Goal: Check status: Check status

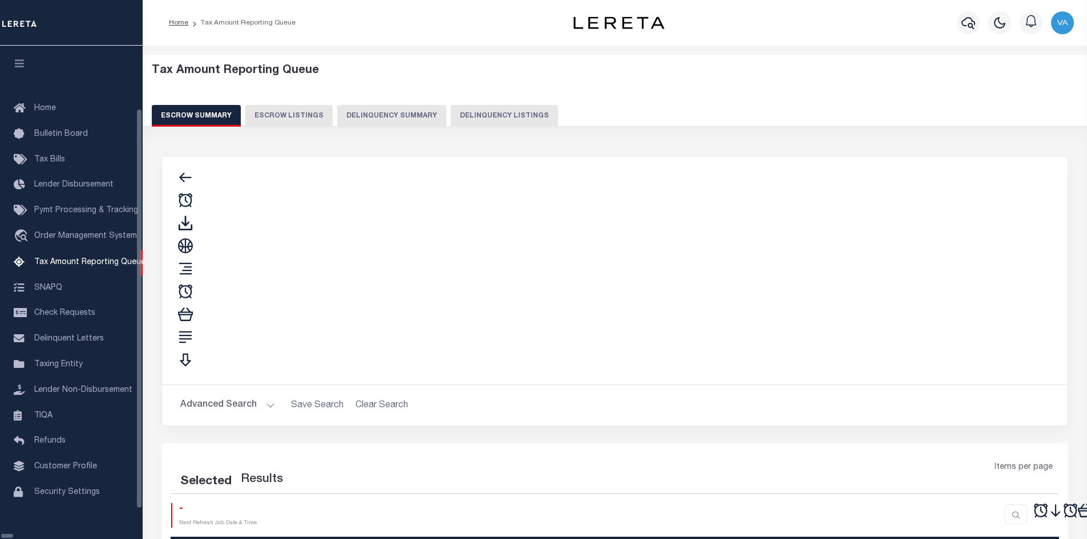
select select "100"
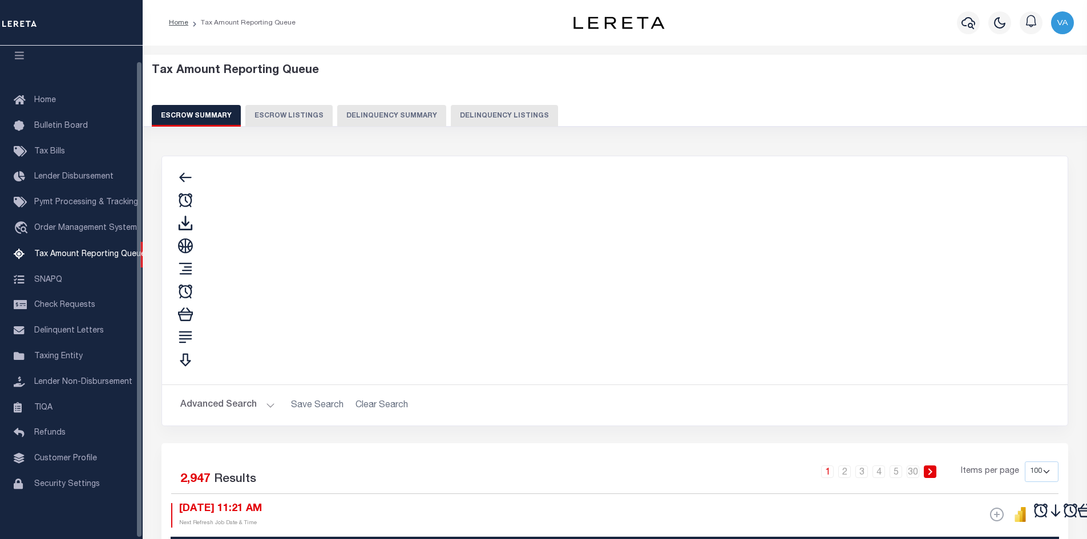
scroll to position [15, 0]
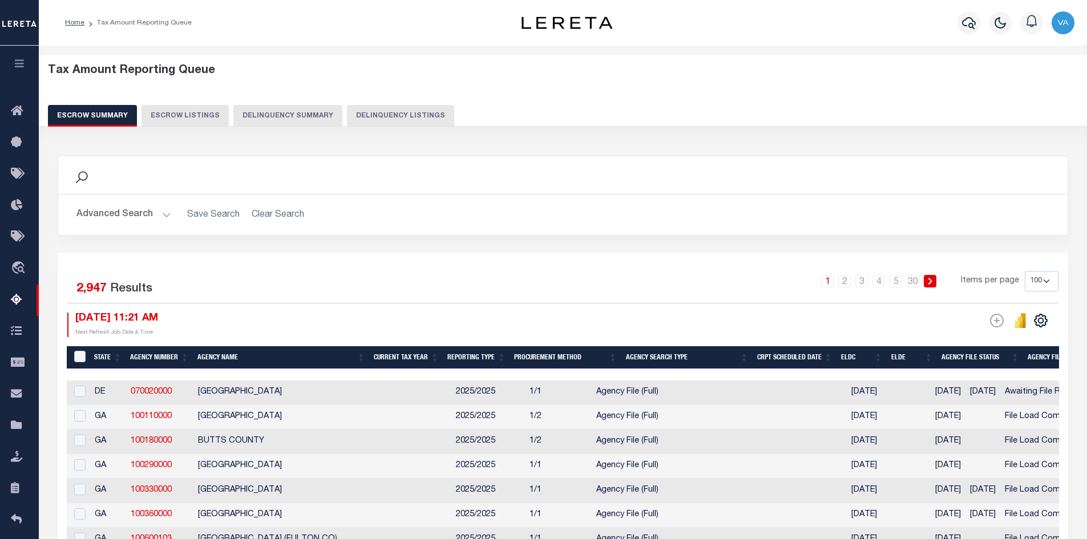
click at [154, 216] on button "Advanced Search" at bounding box center [123, 215] width 95 height 22
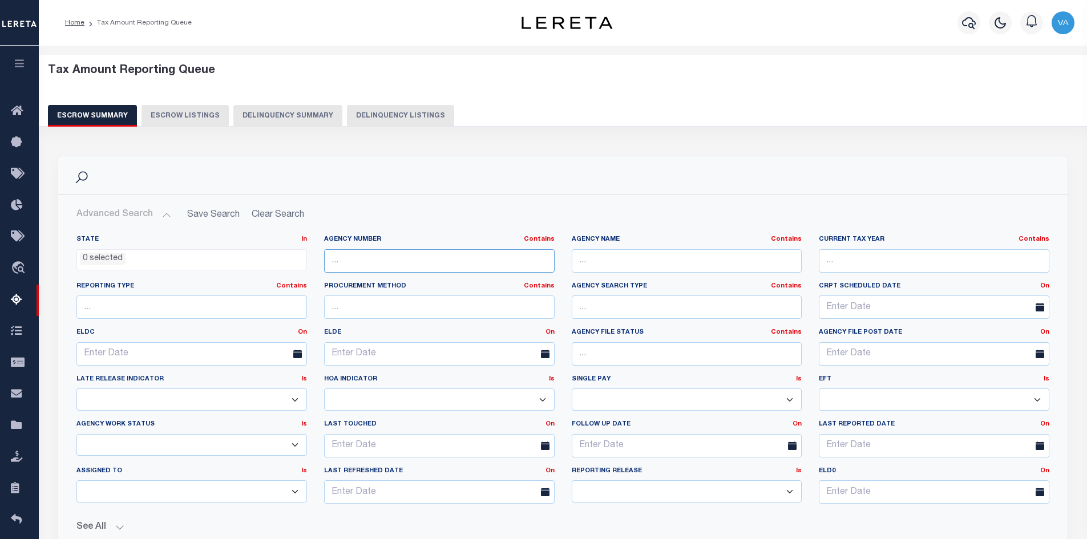
click at [373, 261] on input "text" at bounding box center [439, 260] width 231 height 23
paste input "422232001"
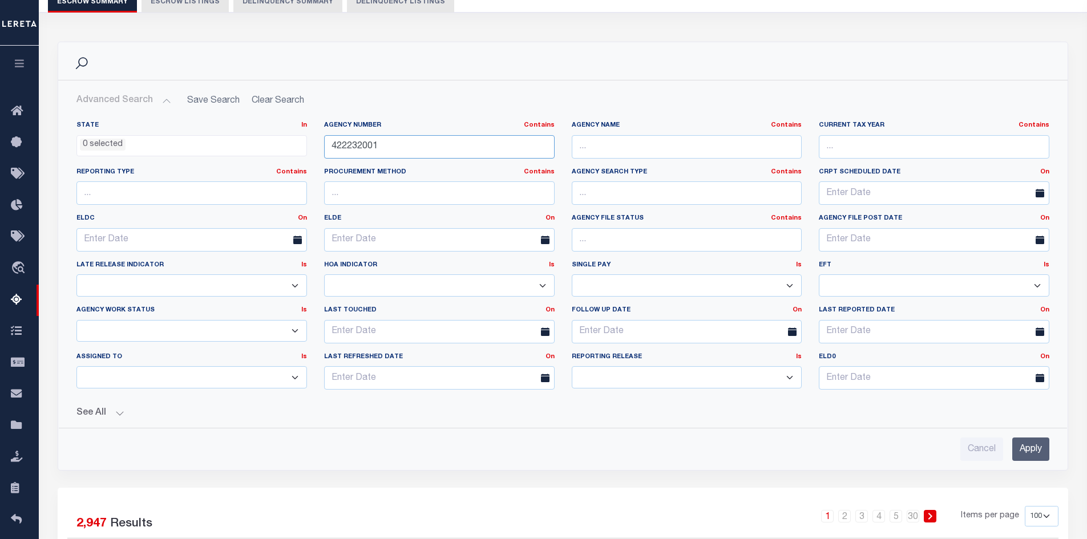
type input "422232001"
click at [1031, 448] on input "Apply" at bounding box center [1030, 449] width 37 height 23
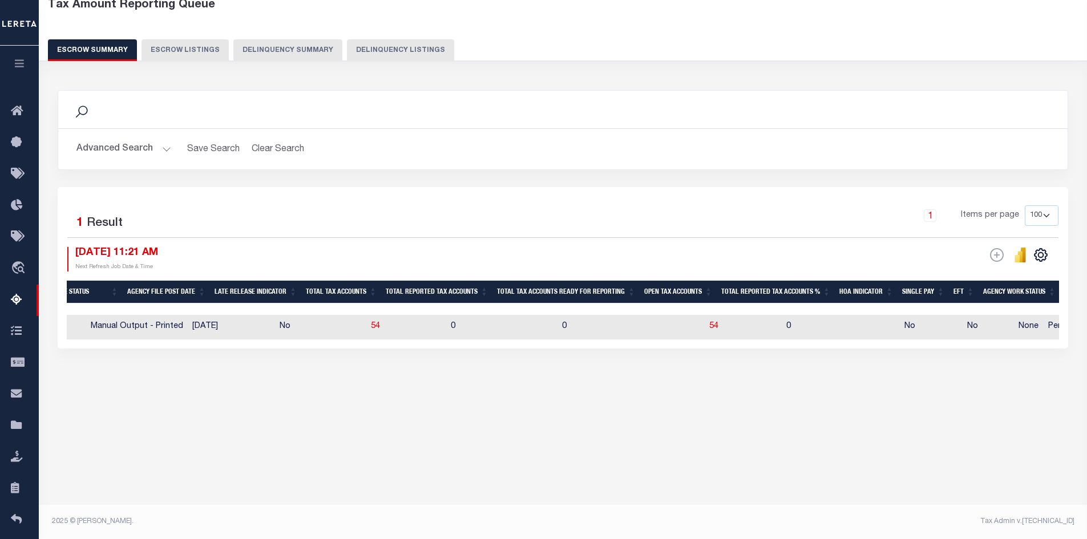
scroll to position [0, 785]
click at [709, 324] on span "54" at bounding box center [713, 326] width 9 height 8
select select "100"
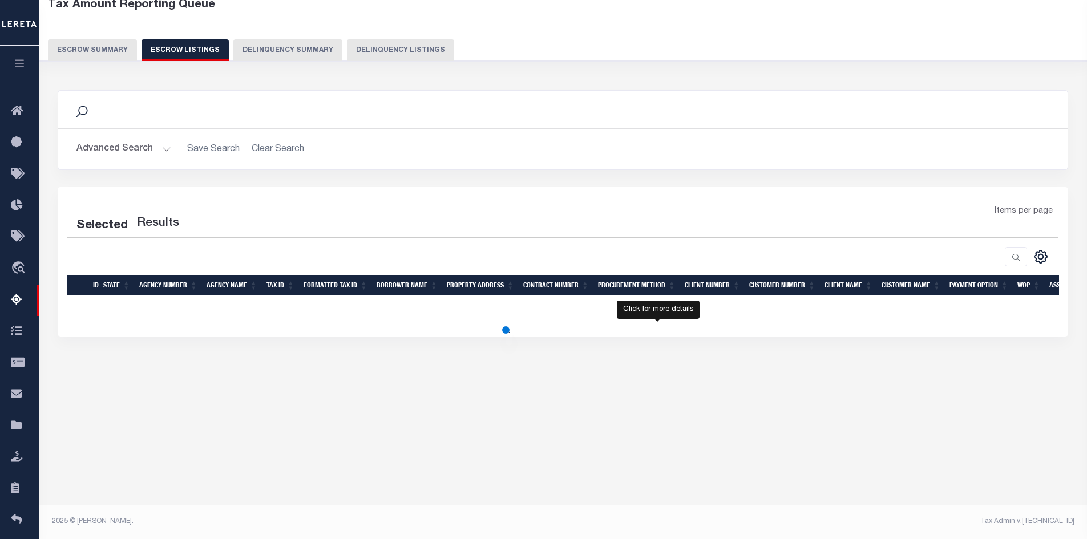
select select "100"
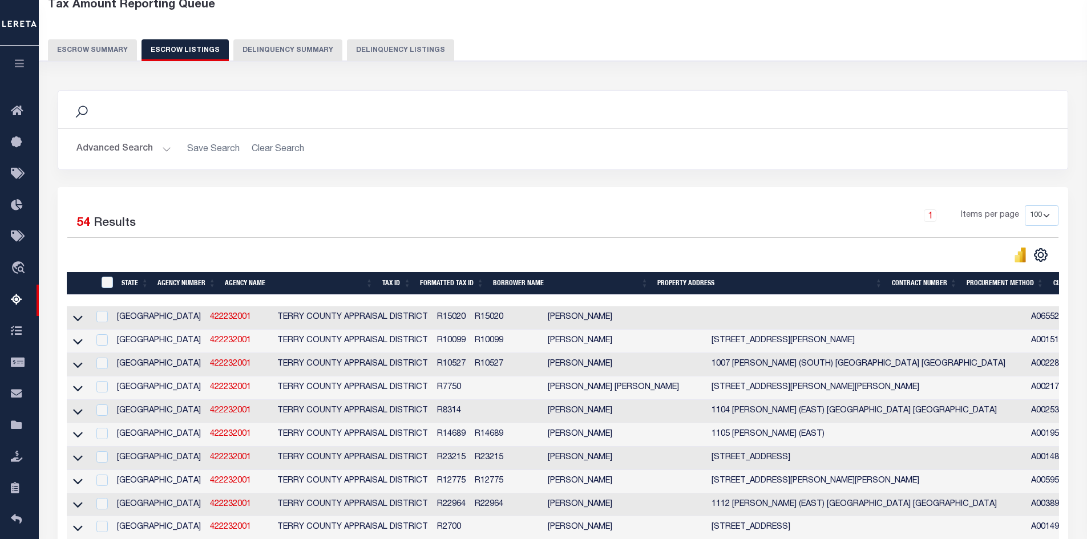
click at [189, 219] on div "Selected 54 Results" at bounding box center [184, 221] width 235 height 32
click at [181, 209] on div "Selected 54 Results" at bounding box center [184, 221] width 235 height 32
